Goal: Find specific page/section: Find specific page/section

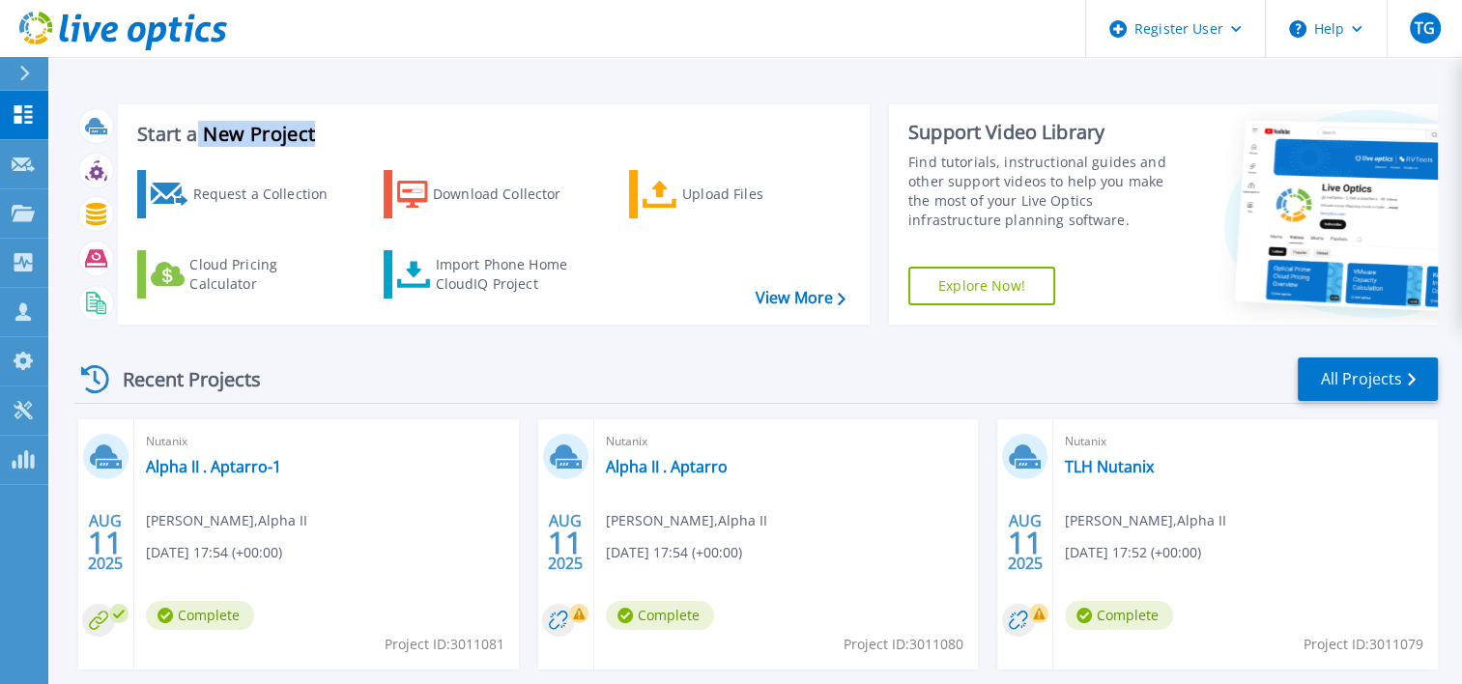
drag, startPoint x: 0, startPoint y: 0, endPoint x: 150, endPoint y: 72, distance: 166.3
click at [150, 72] on div "Start a New Project Request a Collection Download Collector Upload Files Cloud …" at bounding box center [754, 506] width 1413 height 1012
drag, startPoint x: 150, startPoint y: 72, endPoint x: 53, endPoint y: 156, distance: 127.4
click at [53, 156] on div "Start a New Project Request a Collection Download Collector Upload Files Cloud …" at bounding box center [754, 506] width 1413 height 1012
click at [23, 205] on icon at bounding box center [23, 213] width 23 height 16
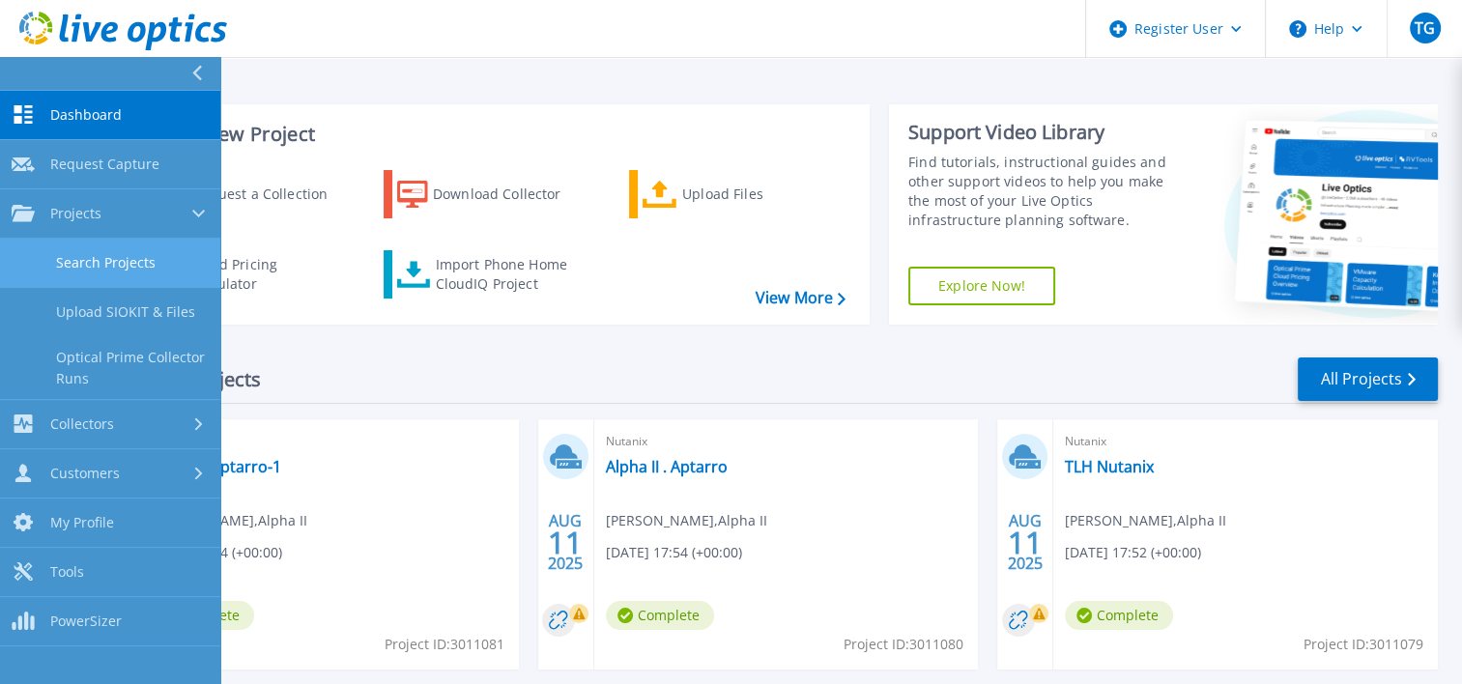
click at [101, 266] on link "Search Projects" at bounding box center [110, 263] width 220 height 49
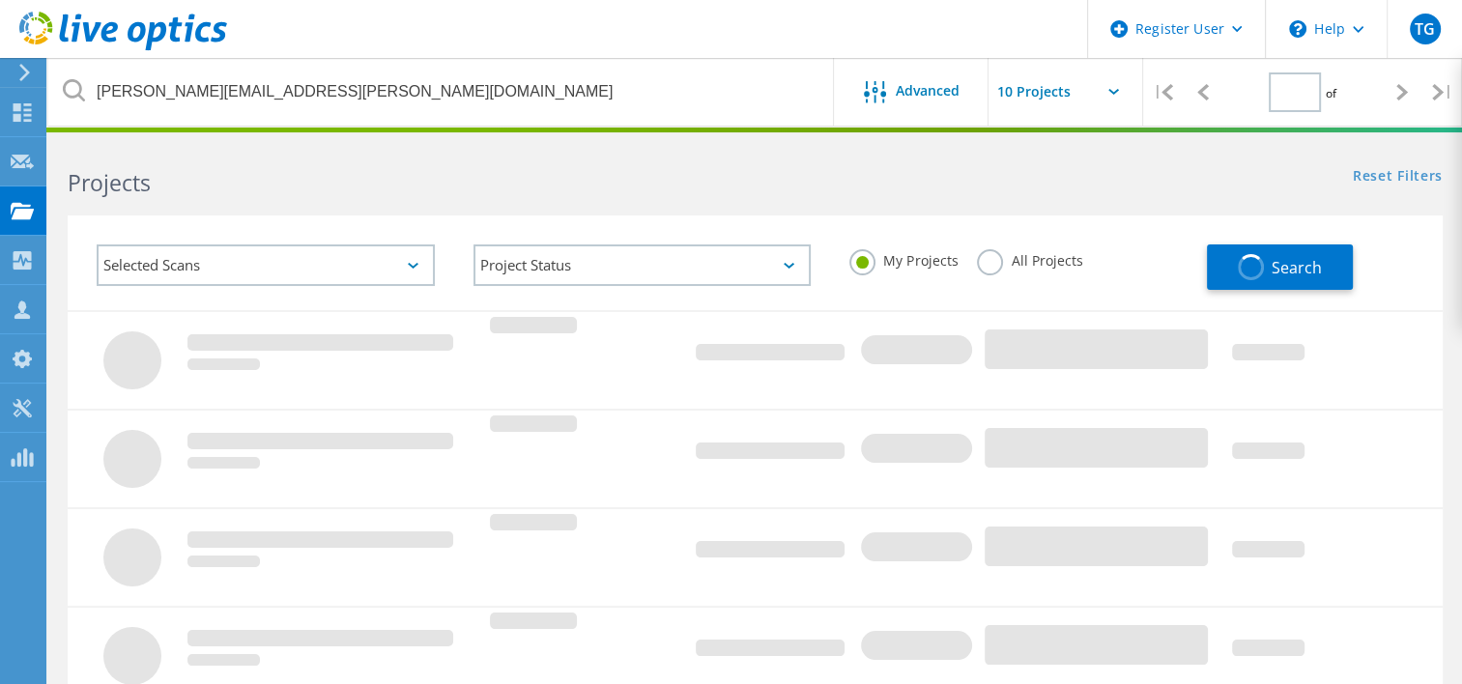
type input "1"
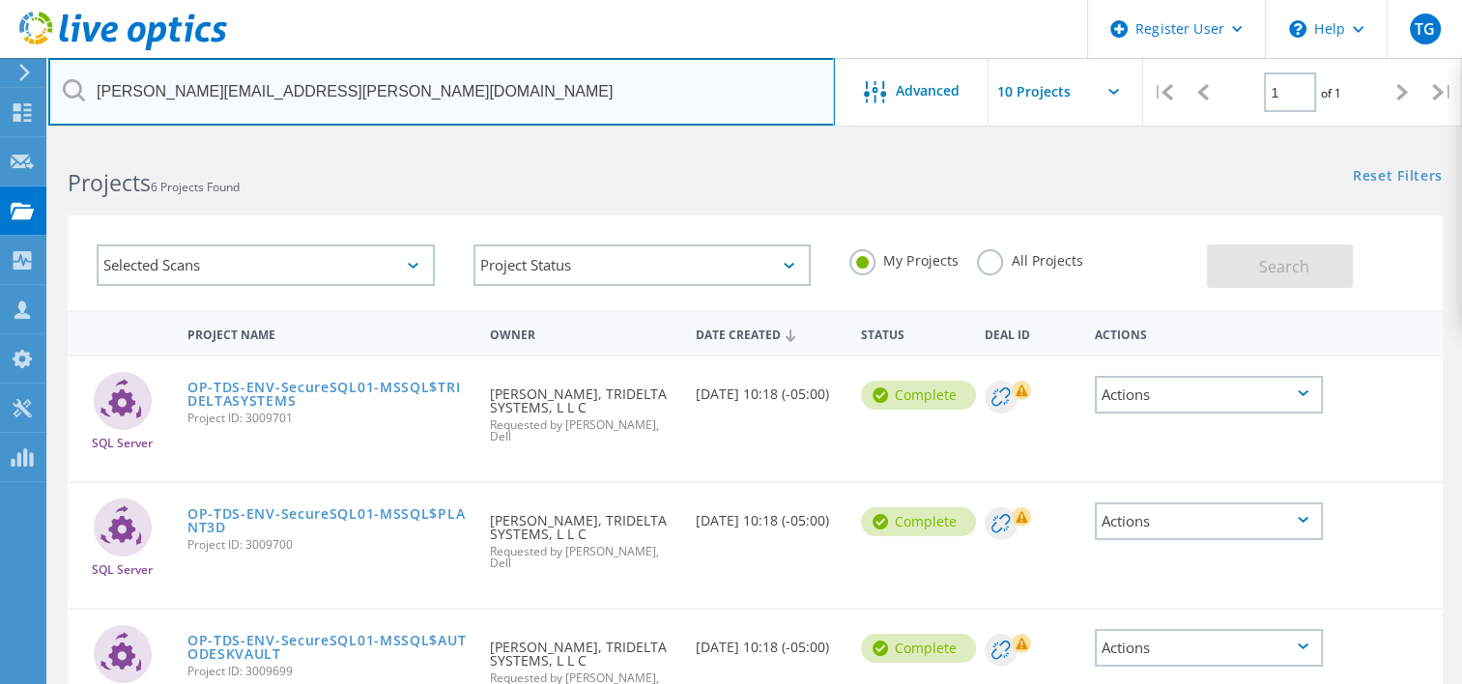
click at [357, 111] on input "henry.douglas@trideltasystems.com" at bounding box center [441, 92] width 786 height 68
paste input "lcrenshaw@dgcsteel"
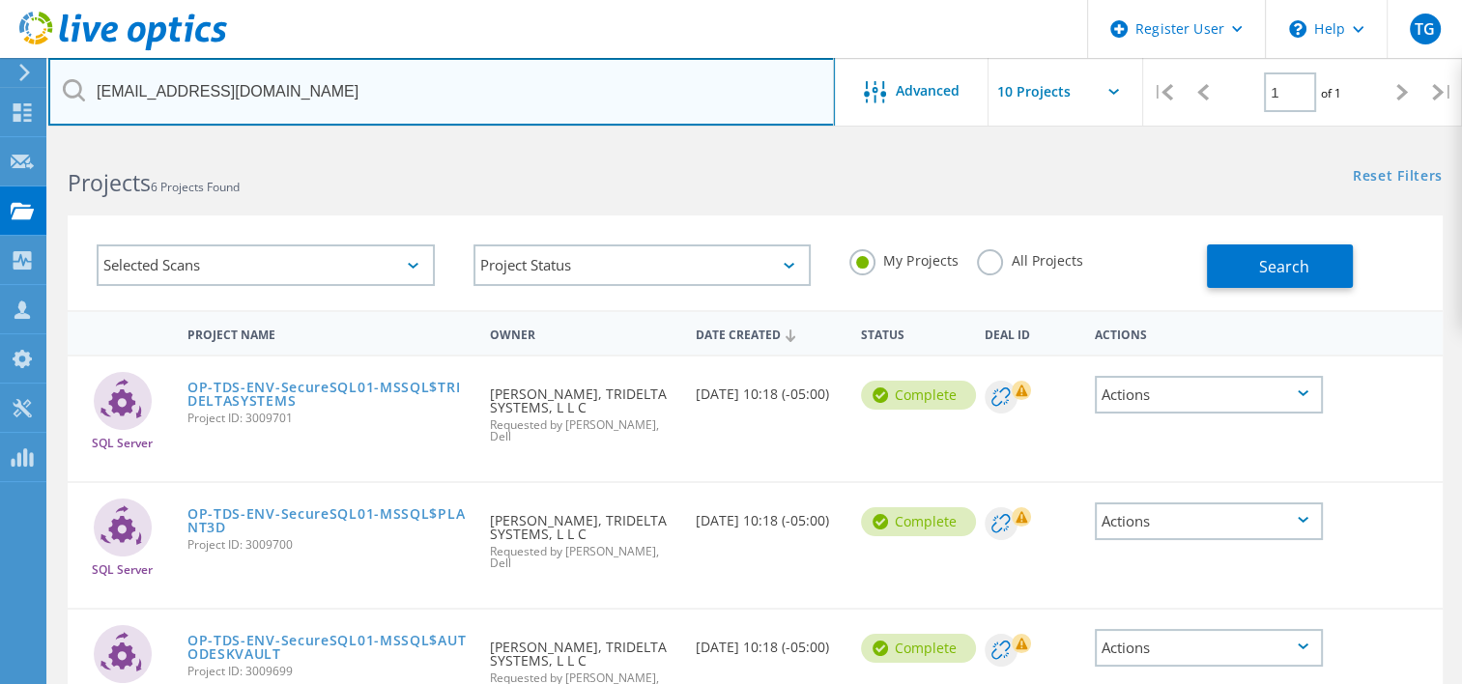
type input "[EMAIL_ADDRESS][DOMAIN_NAME]"
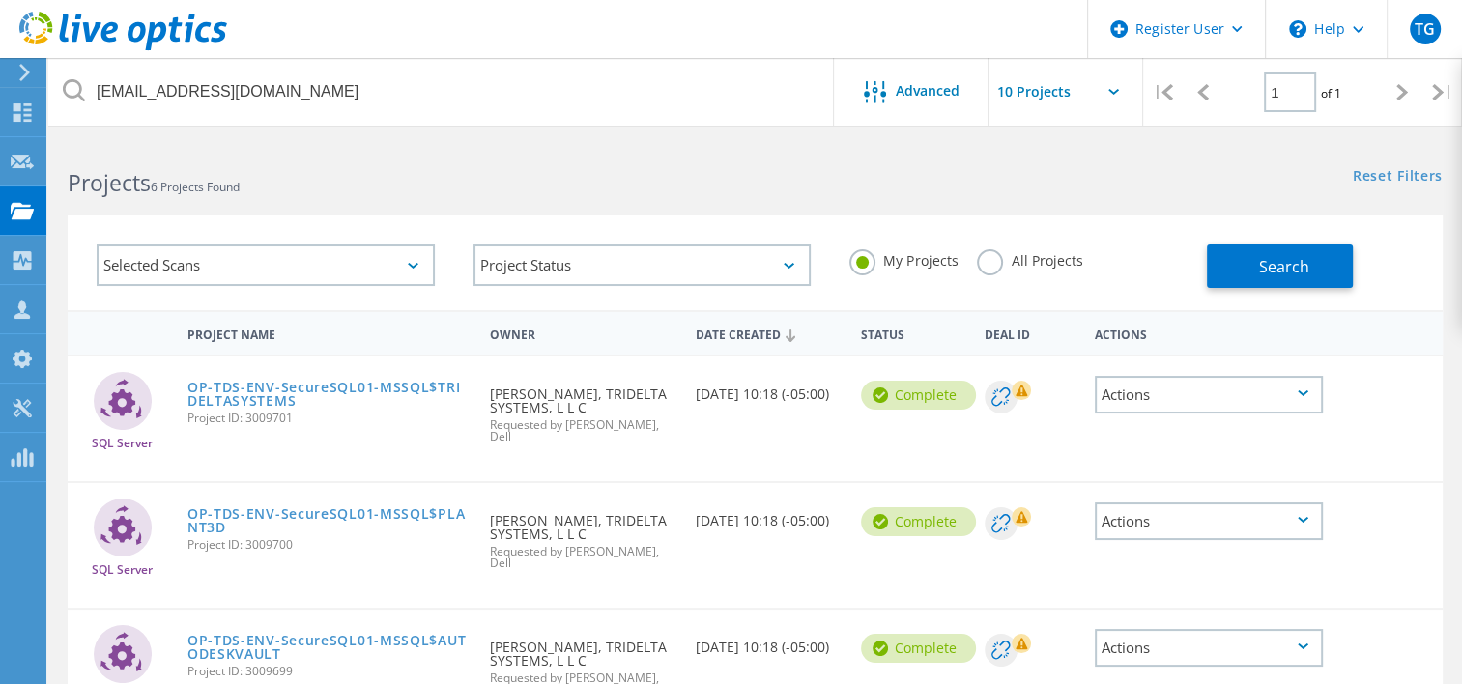
click at [978, 241] on div "My Projects All Projects" at bounding box center [1018, 260] width 377 height 71
click at [993, 255] on label "All Projects" at bounding box center [1029, 258] width 105 height 18
click at [0, 0] on input "All Projects" at bounding box center [0, 0] width 0 height 0
click at [1274, 251] on button "Search" at bounding box center [1280, 265] width 146 height 43
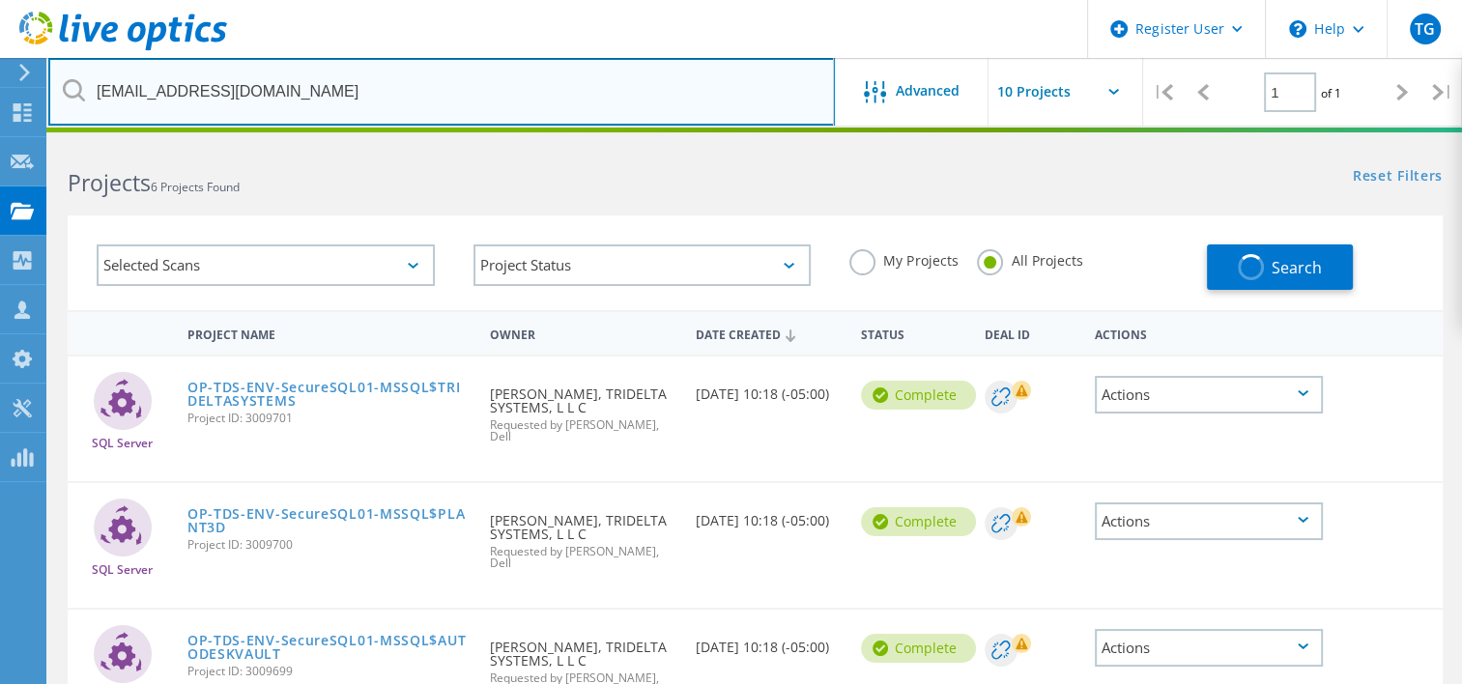
click at [170, 100] on input "[EMAIL_ADDRESS][DOMAIN_NAME]" at bounding box center [441, 92] width 786 height 68
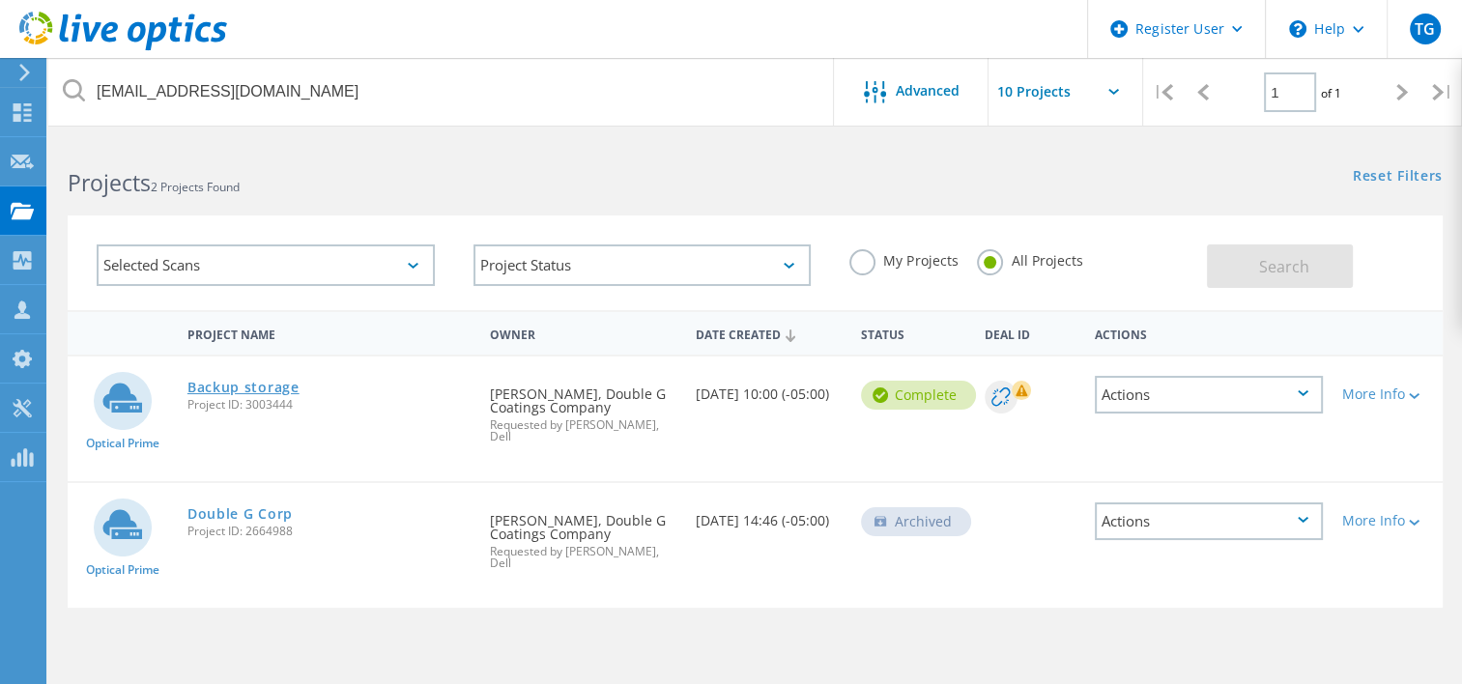
click at [235, 383] on link "Backup storage" at bounding box center [243, 388] width 112 height 14
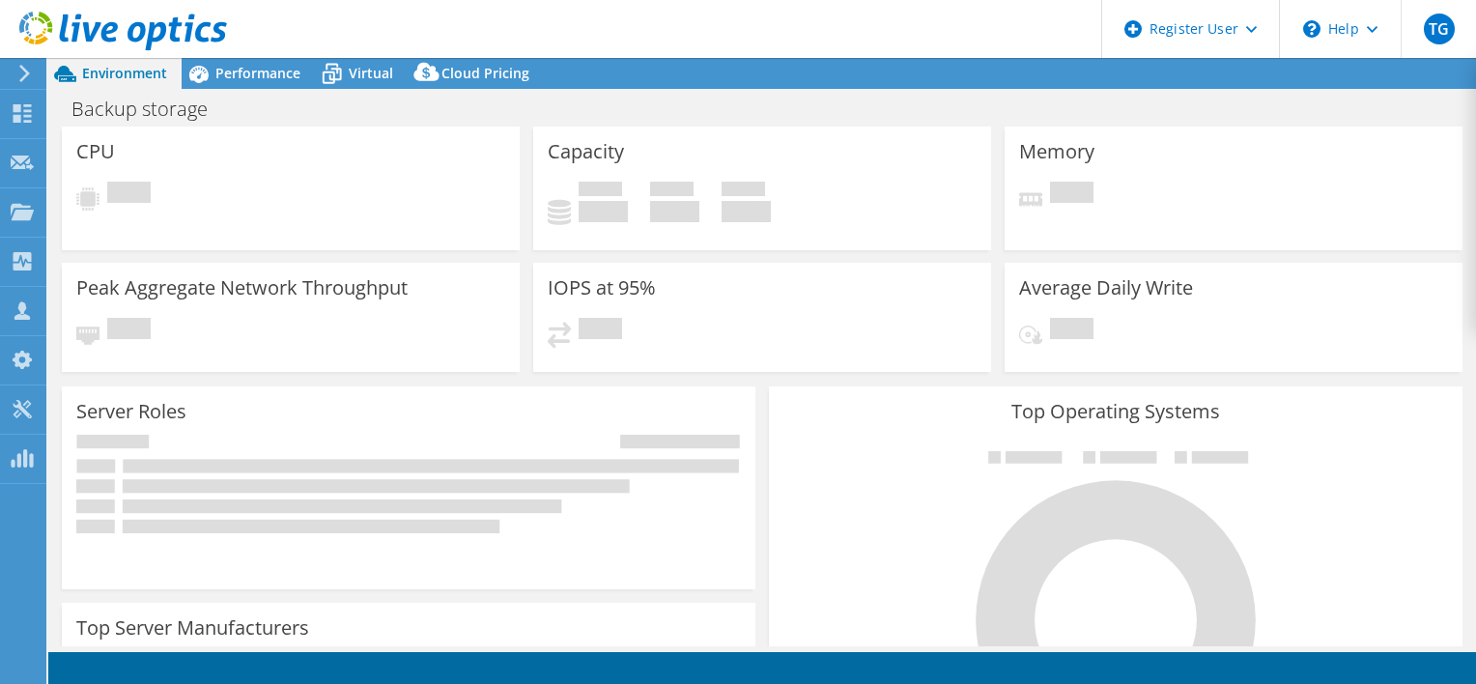
select select "USD"
